Goal: Task Accomplishment & Management: Manage account settings

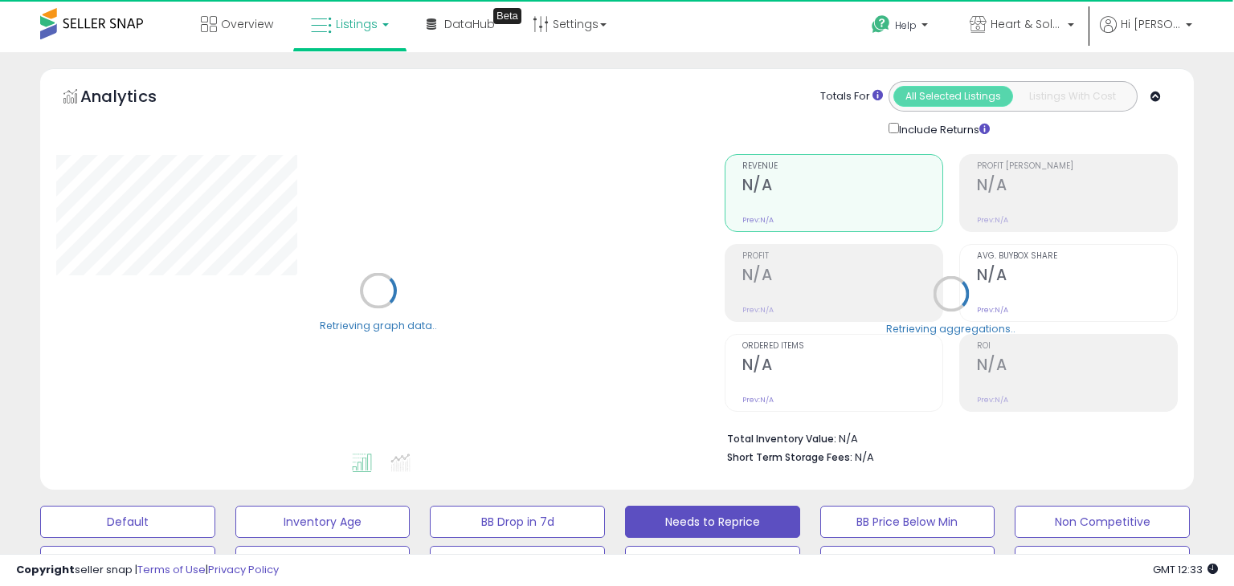
select select "**"
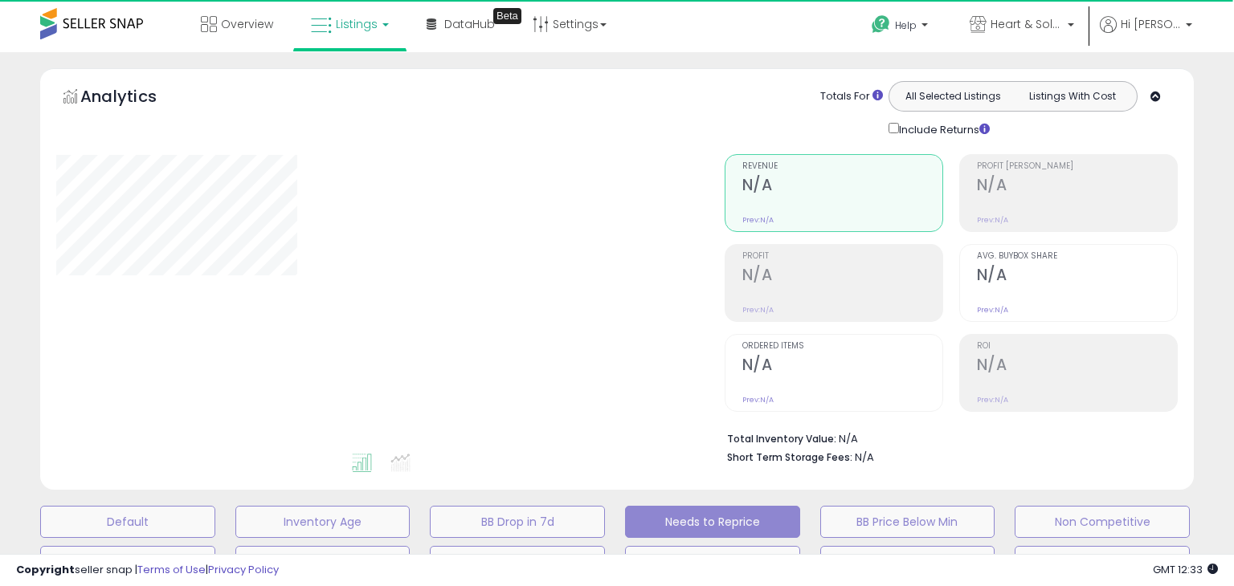
select select "**"
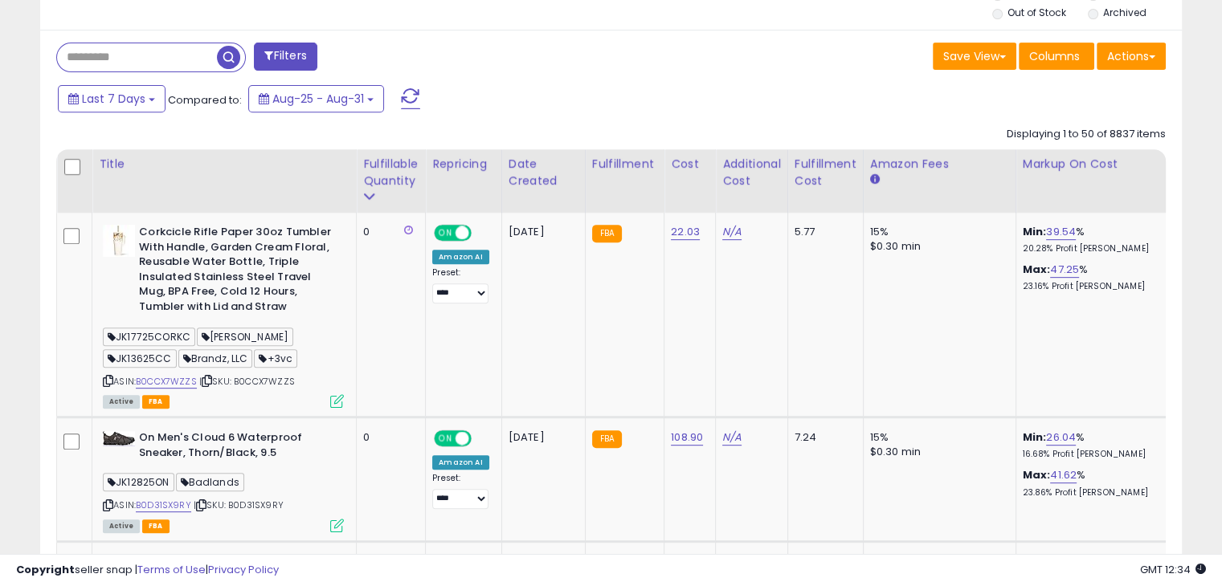
scroll to position [700, 0]
